Goal: Book appointment/travel/reservation

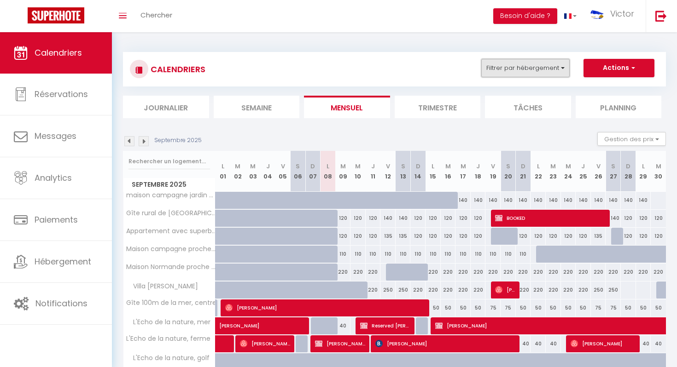
click at [540, 67] on button "Filtrer par hébergement" at bounding box center [525, 68] width 88 height 18
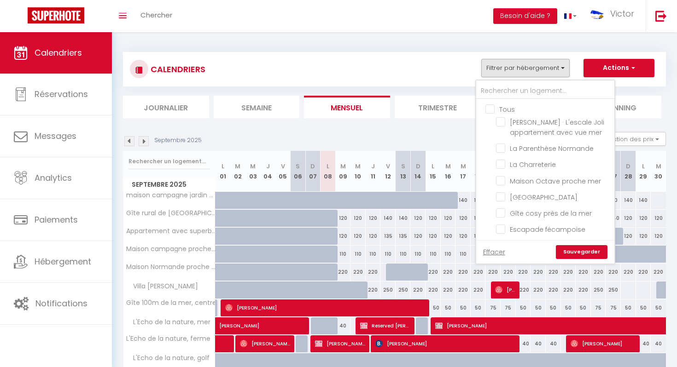
click at [492, 109] on input "Tous" at bounding box center [554, 108] width 138 height 9
checkbox input "true"
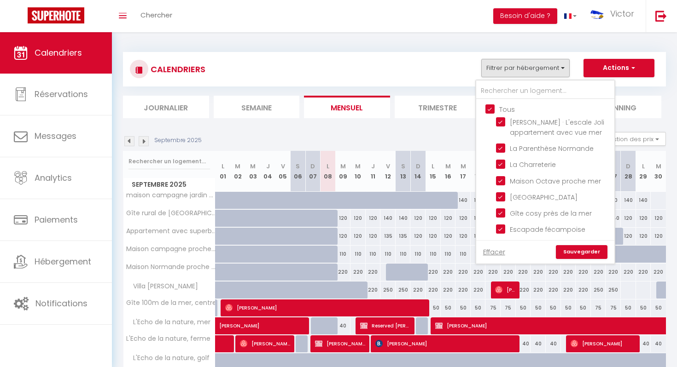
checkbox input "true"
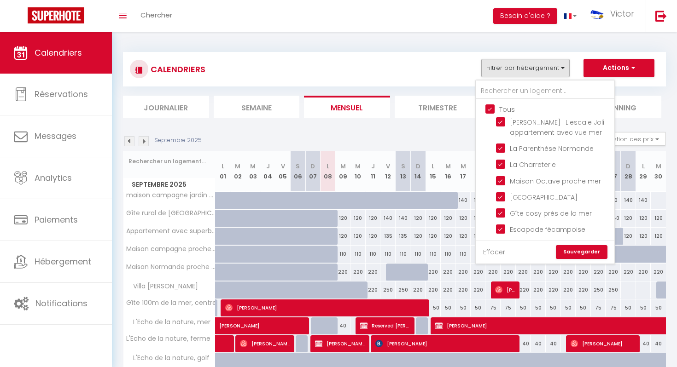
checkbox input "true"
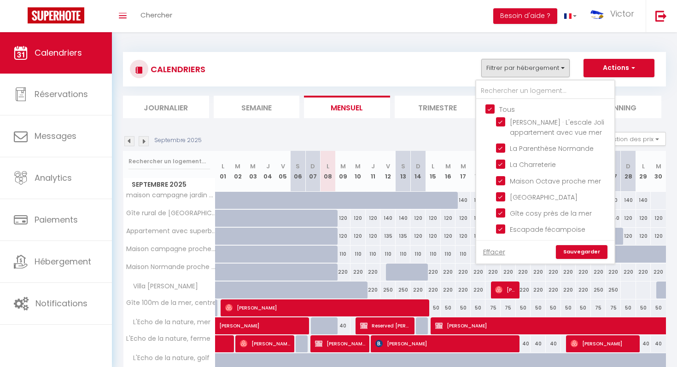
checkbox input "true"
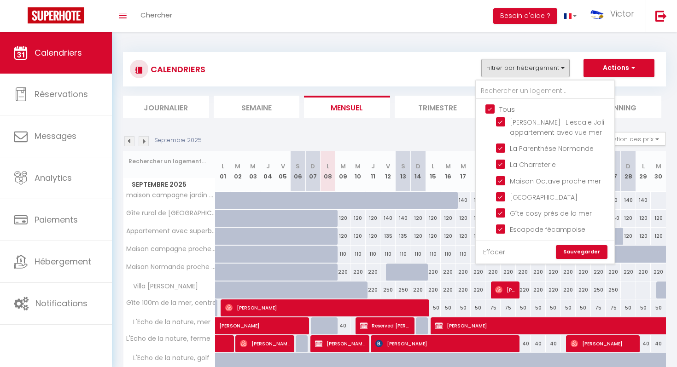
checkbox input "true"
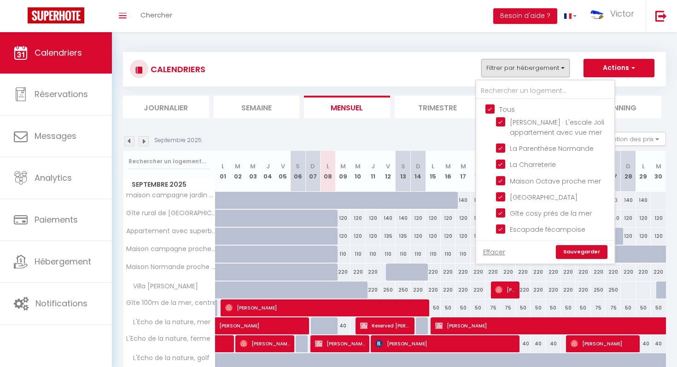
checkbox input "true"
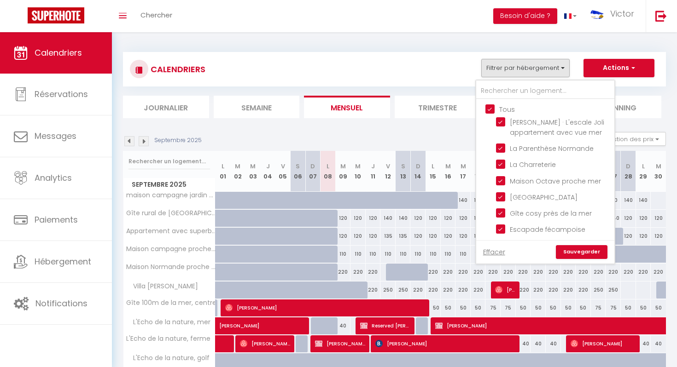
checkbox input "true"
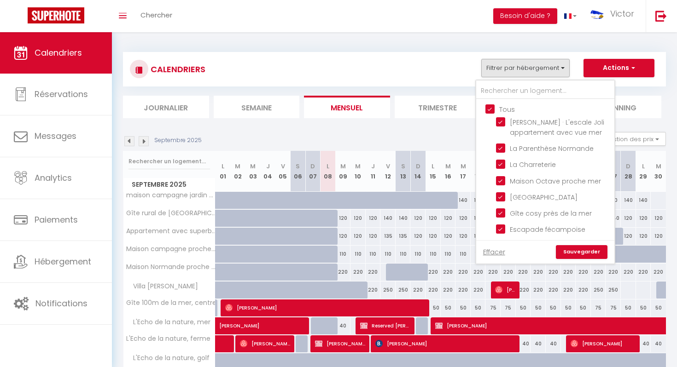
checkbox input "true"
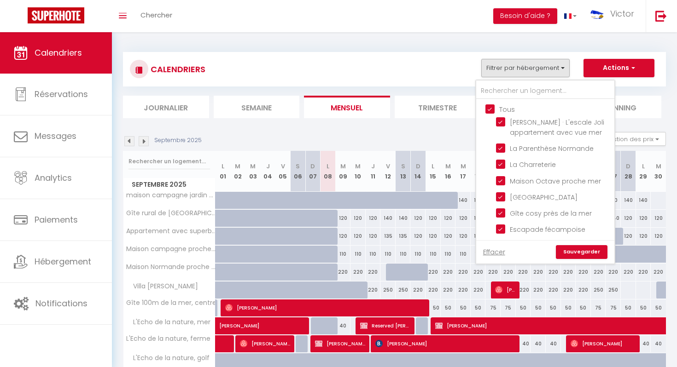
checkbox input "true"
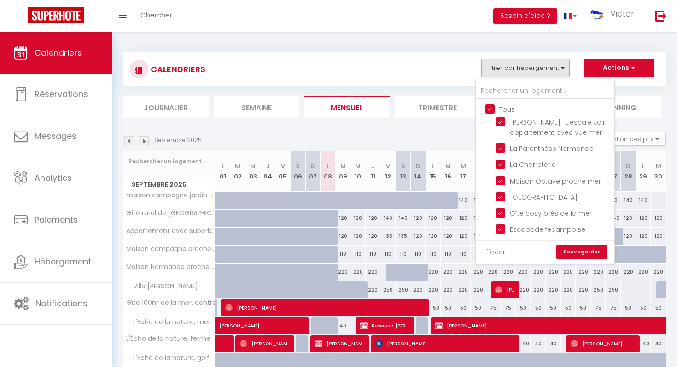
checkbox input "true"
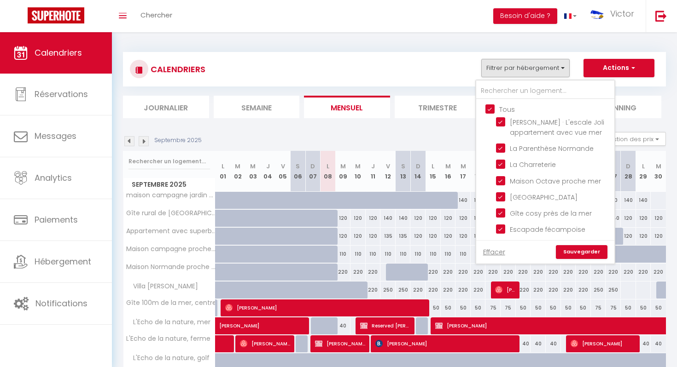
checkbox input "true"
click at [492, 109] on input "Tous" at bounding box center [554, 108] width 138 height 9
checkbox input "false"
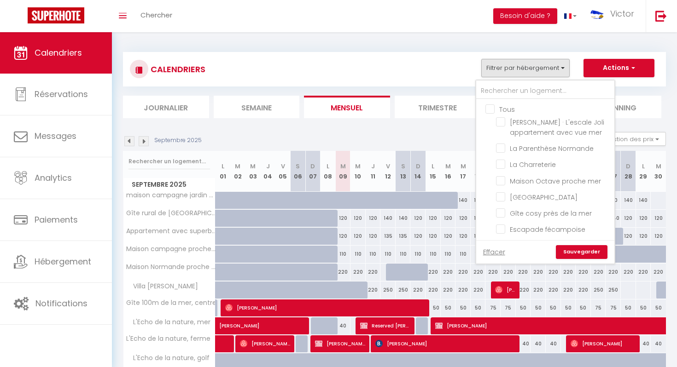
checkbox input "false"
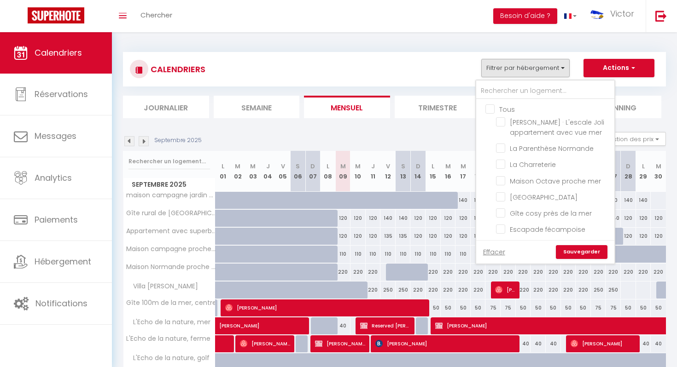
checkbox input "false"
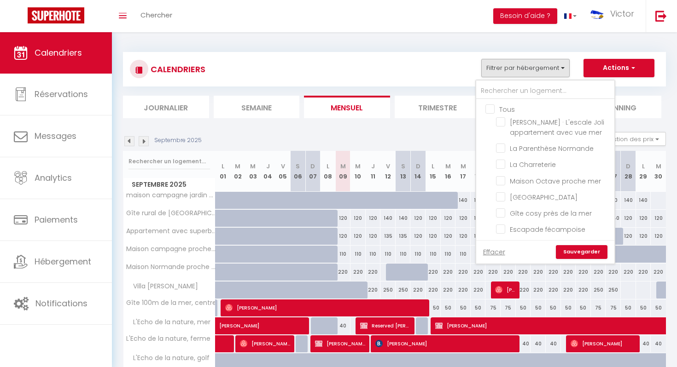
checkbox input "false"
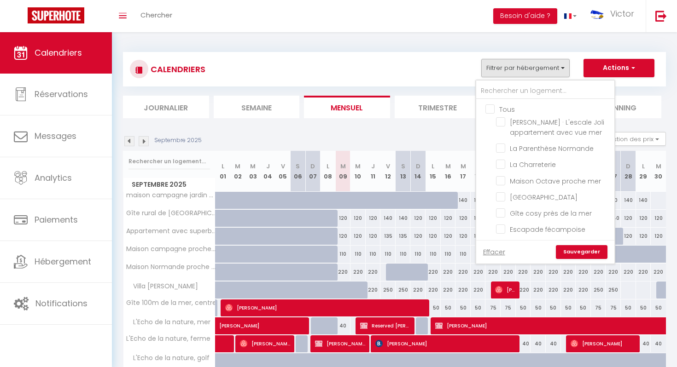
checkbox input "false"
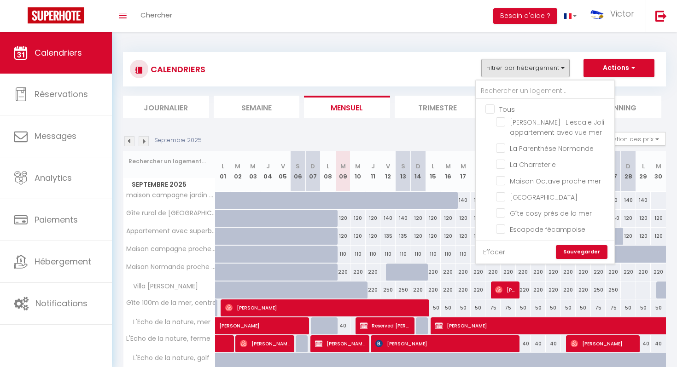
checkbox input "false"
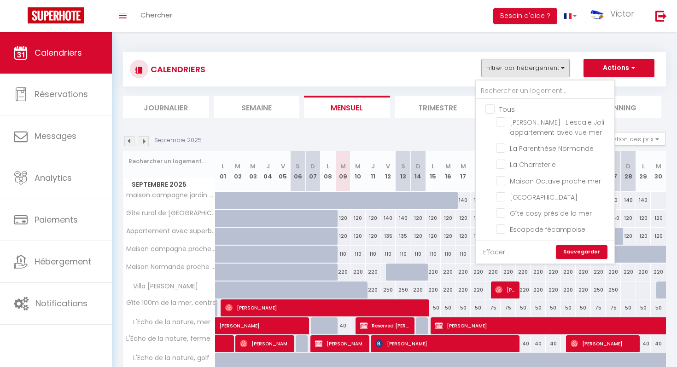
checkbox input "false"
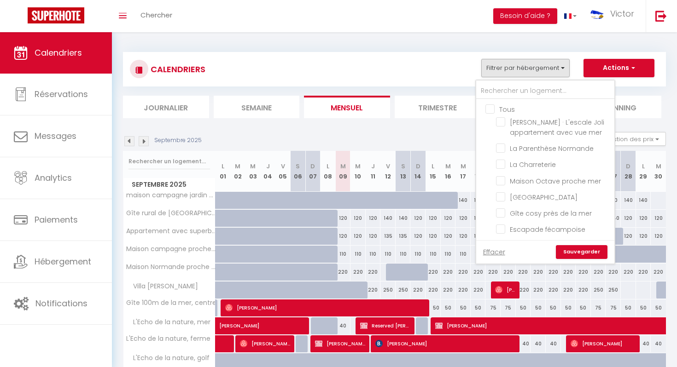
checkbox input "false"
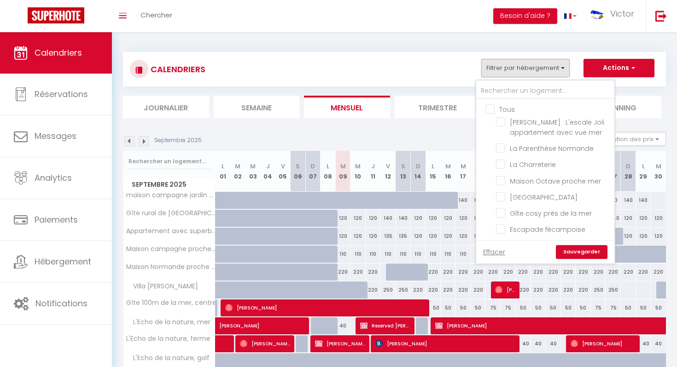
checkbox input "false"
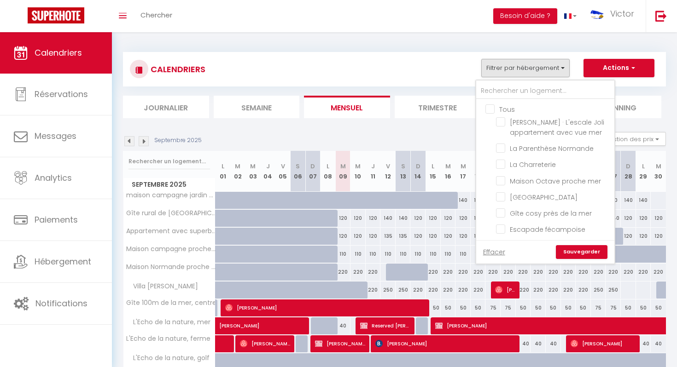
checkbox input "false"
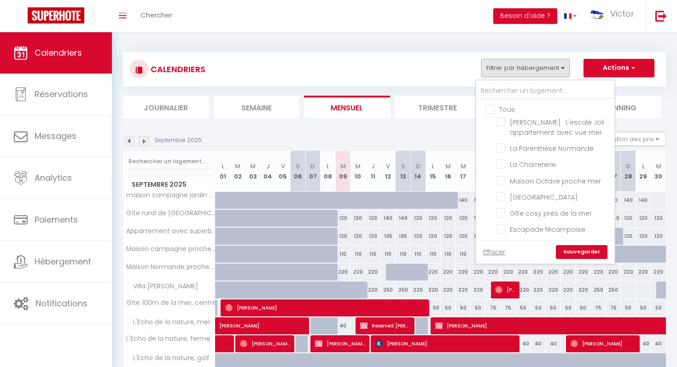
checkbox input "false"
click at [500, 93] on input "text" at bounding box center [545, 91] width 138 height 17
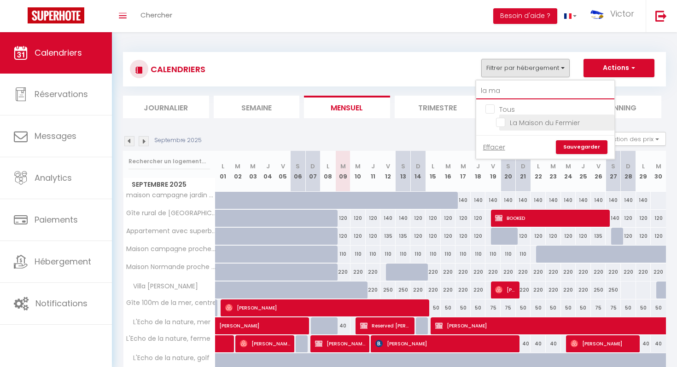
type input "la ma"
click at [501, 122] on input "La Maison du Fermier" at bounding box center [553, 121] width 115 height 9
checkbox input "true"
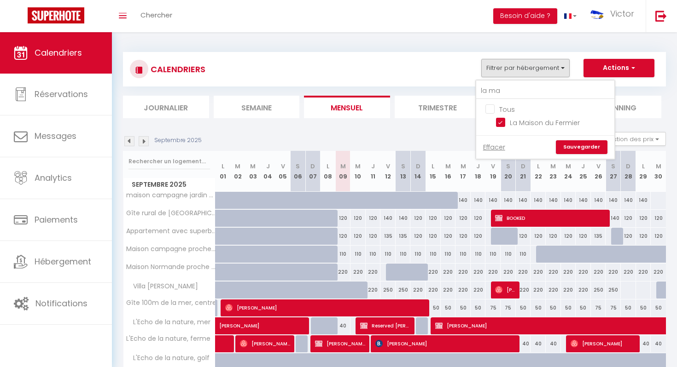
click at [587, 146] on link "Sauvegarder" at bounding box center [582, 147] width 52 height 14
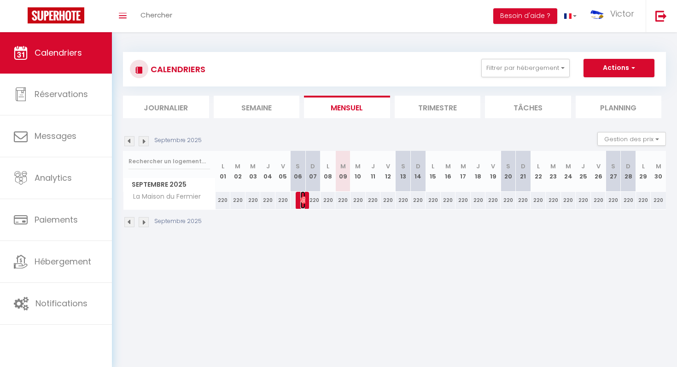
click at [303, 203] on img at bounding box center [303, 200] width 7 height 7
select select "OK"
select select "0"
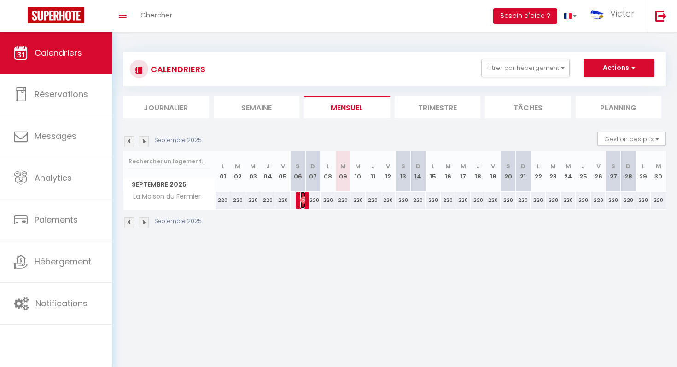
select select "1"
select select
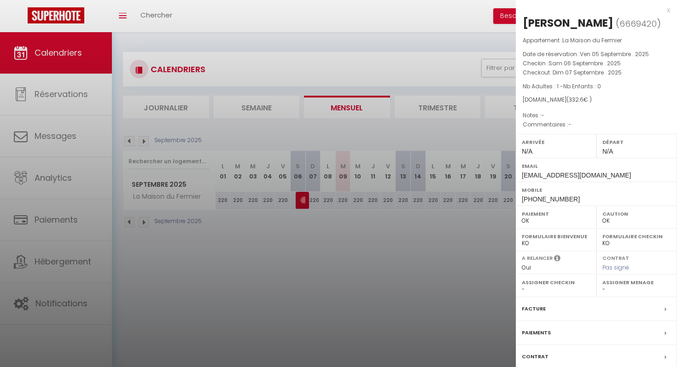
click at [303, 221] on div at bounding box center [338, 183] width 677 height 367
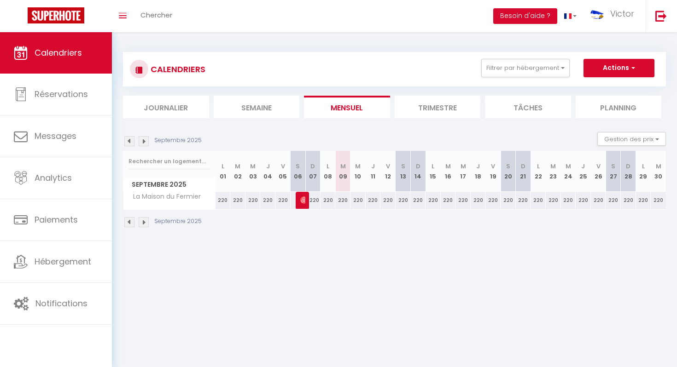
click at [143, 225] on img at bounding box center [144, 222] width 10 height 10
